Goal: Information Seeking & Learning: Learn about a topic

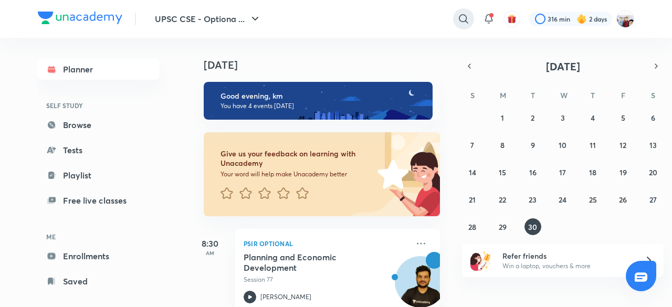
click at [461, 17] on icon at bounding box center [463, 19] width 13 height 13
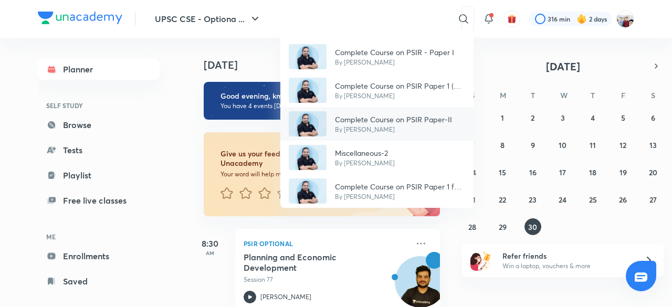
click at [392, 115] on p "Complete Course on PSIR Paper-II" at bounding box center [393, 119] width 117 height 11
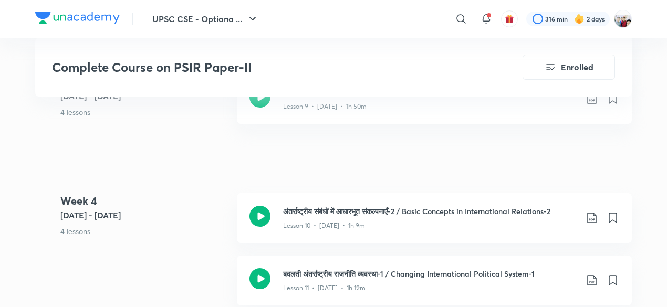
scroll to position [1092, 0]
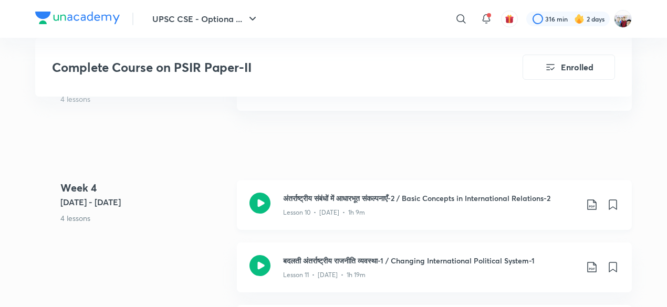
click at [380, 193] on h3 "अंतर्राष्ट्रीय संबंधों में आधारभूत संकल्पनाएँ-2 / Basic Concepts in Internation…" at bounding box center [430, 198] width 294 height 11
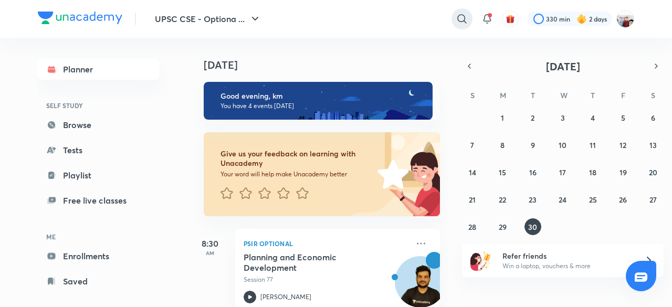
click at [460, 19] on icon at bounding box center [462, 19] width 13 height 13
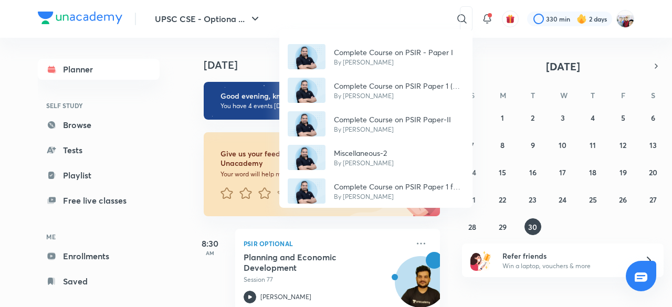
drag, startPoint x: 460, startPoint y: 19, endPoint x: 541, endPoint y: 104, distance: 117.3
click at [541, 104] on div "Complete Course on PSIR - Paper I By Madhukar Kotawe Complete Course on PSIR Pa…" at bounding box center [336, 153] width 672 height 307
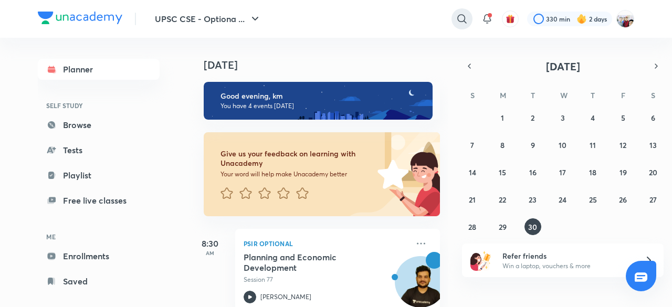
click at [463, 19] on icon at bounding box center [462, 19] width 13 height 13
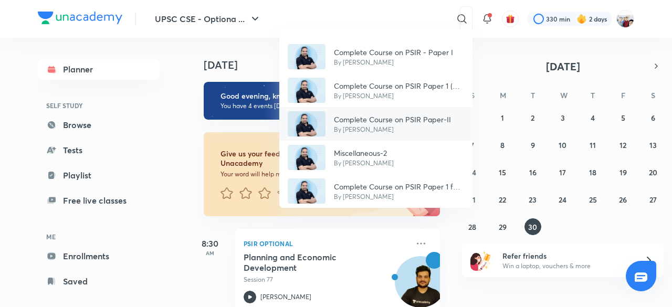
click at [419, 119] on p "Complete Course on PSIR Paper-II" at bounding box center [392, 119] width 117 height 11
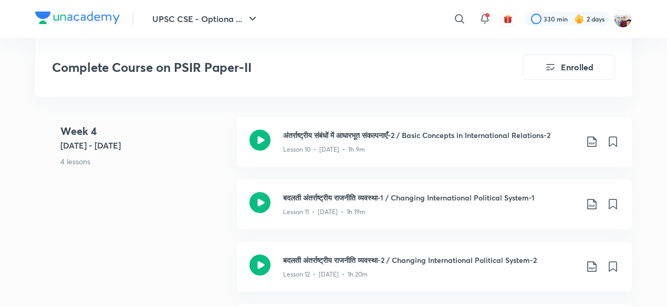
scroll to position [1134, 0]
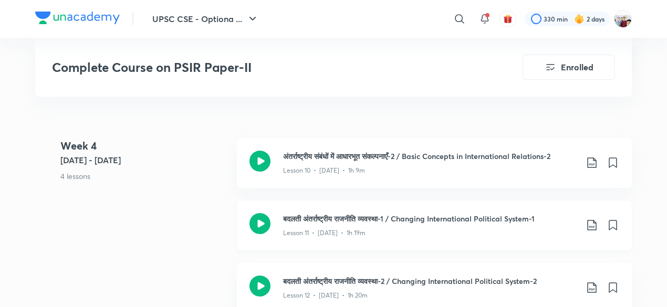
click at [387, 233] on div "Lesson 11 • Jul 11 • 1h 19m" at bounding box center [430, 231] width 294 height 14
